Goal: Transaction & Acquisition: Purchase product/service

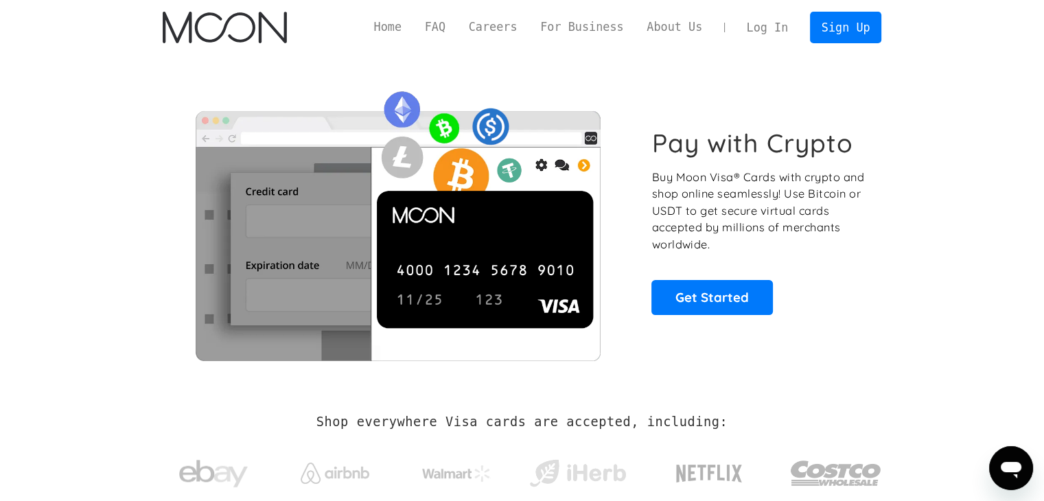
click at [793, 32] on link "Log In" at bounding box center [767, 27] width 65 height 30
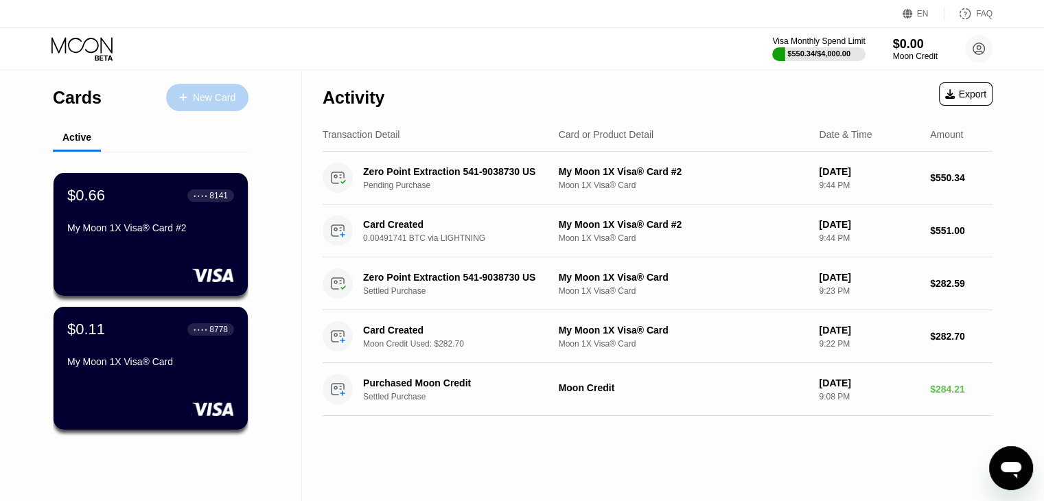
click at [192, 88] on div "New Card" at bounding box center [207, 97] width 82 height 27
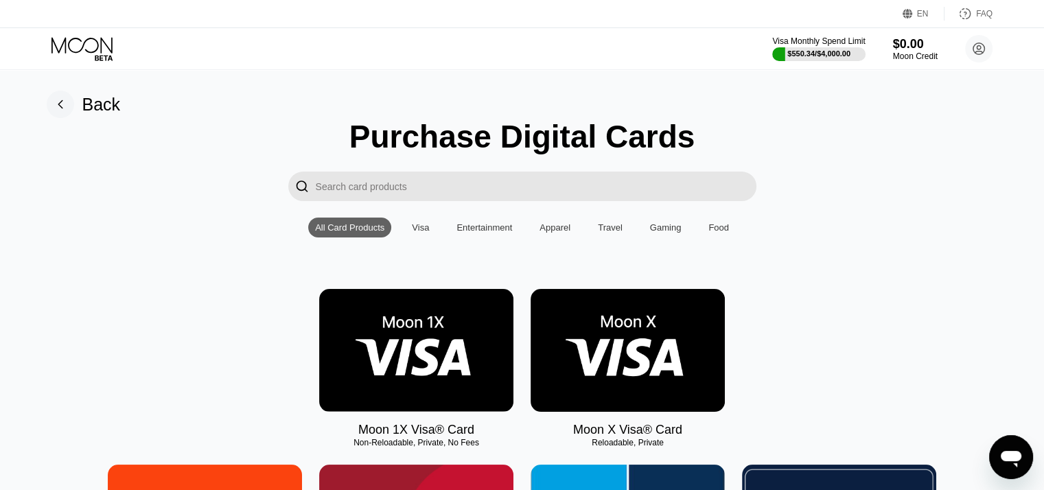
click at [448, 371] on img at bounding box center [416, 350] width 194 height 123
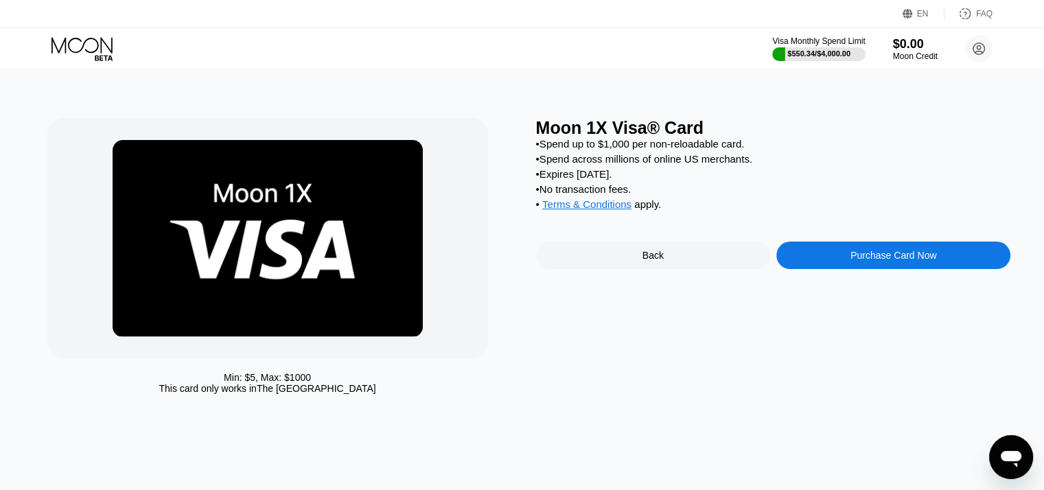
click at [860, 260] on div "Purchase Card Now" at bounding box center [894, 255] width 234 height 27
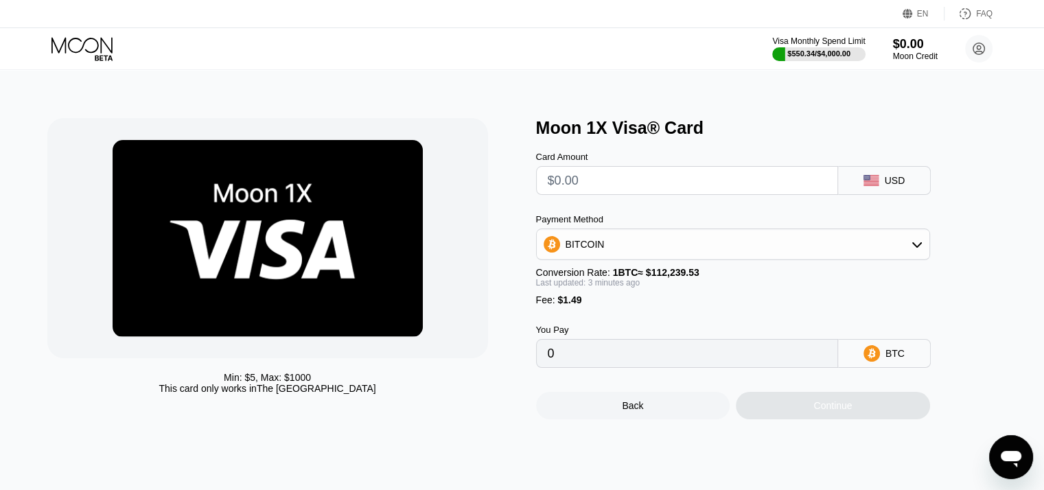
click at [670, 187] on input "text" at bounding box center [687, 180] width 279 height 27
click at [650, 184] on input "text" at bounding box center [687, 180] width 279 height 27
type input "$302."
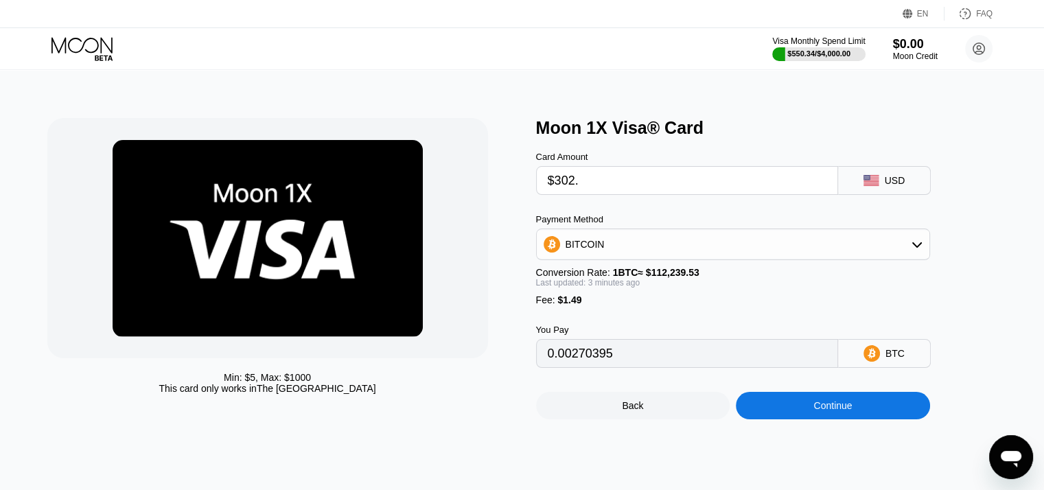
type input "0.00270377"
type input "$302.5"
type input "0.00270823"
type input "$302.5"
click at [793, 409] on div "Continue" at bounding box center [833, 405] width 194 height 27
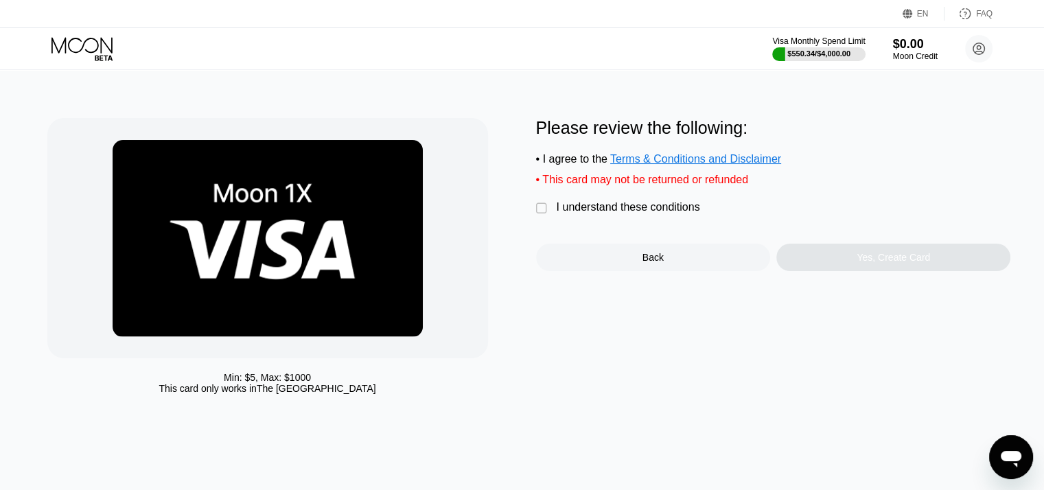
click at [656, 211] on div "I understand these conditions" at bounding box center [629, 207] width 144 height 12
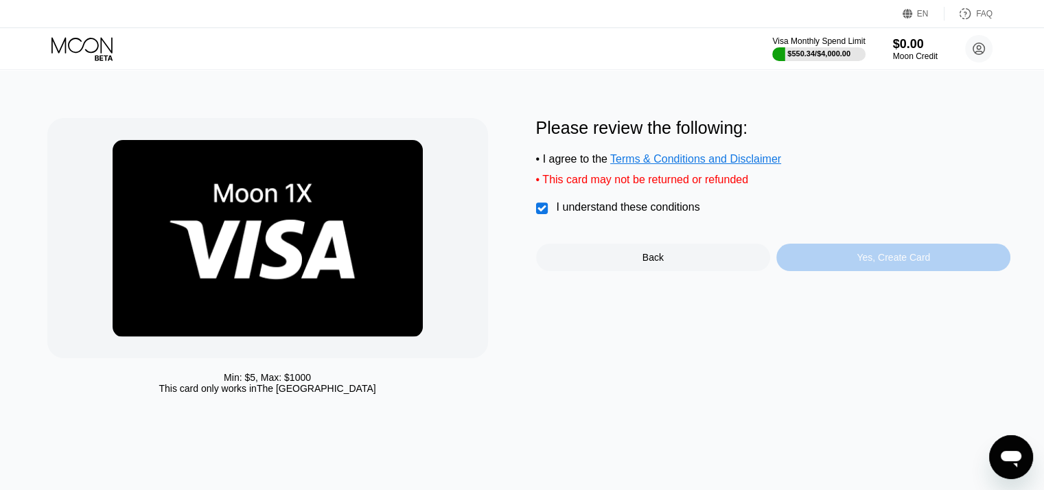
click at [844, 271] on div "Yes, Create Card" at bounding box center [894, 257] width 234 height 27
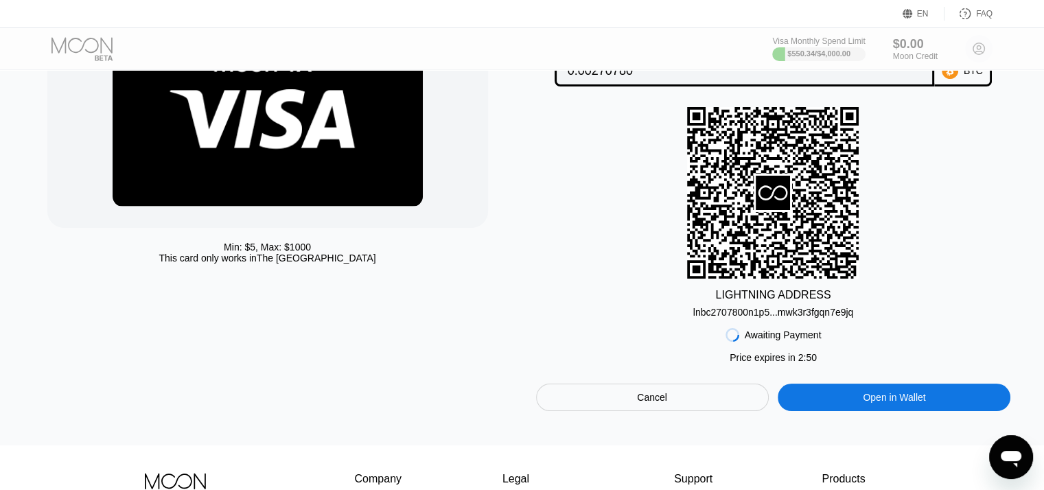
scroll to position [133, 0]
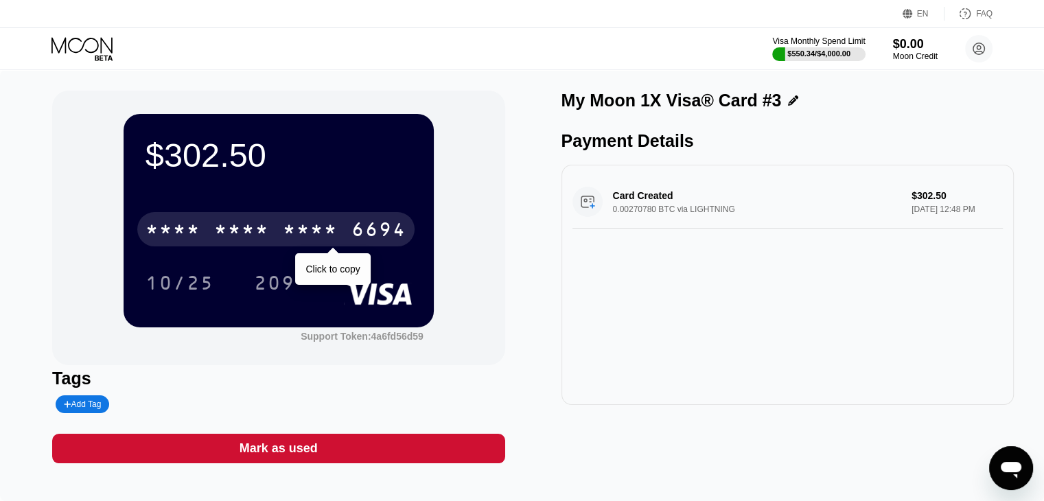
click at [295, 238] on div "* * * *" at bounding box center [310, 231] width 55 height 22
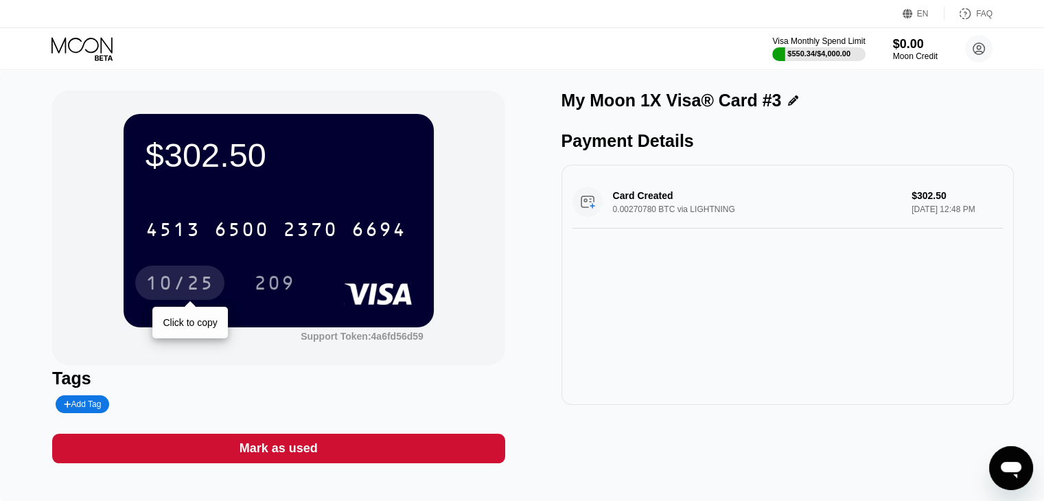
click at [196, 286] on div "10/25" at bounding box center [180, 285] width 69 height 22
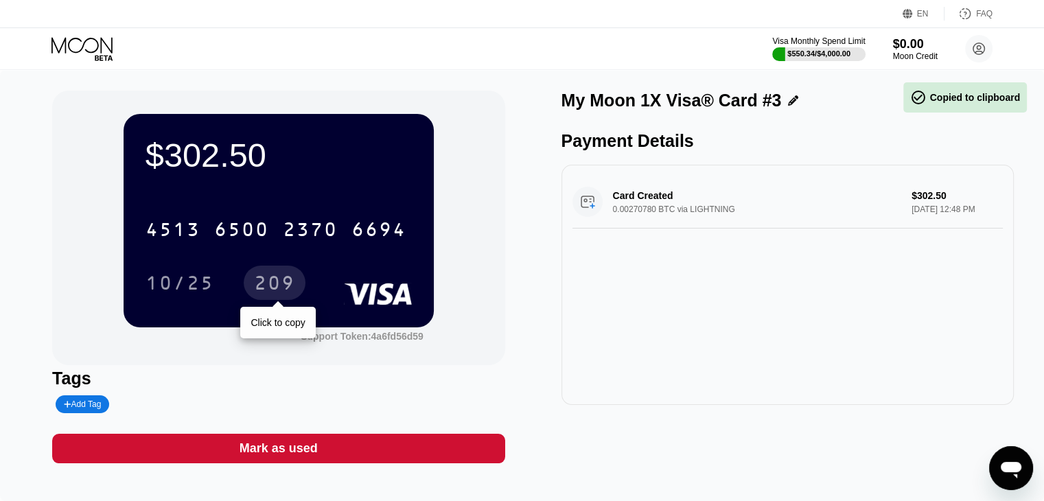
click at [294, 296] on div "209" at bounding box center [274, 285] width 41 height 22
